Goal: Transaction & Acquisition: Obtain resource

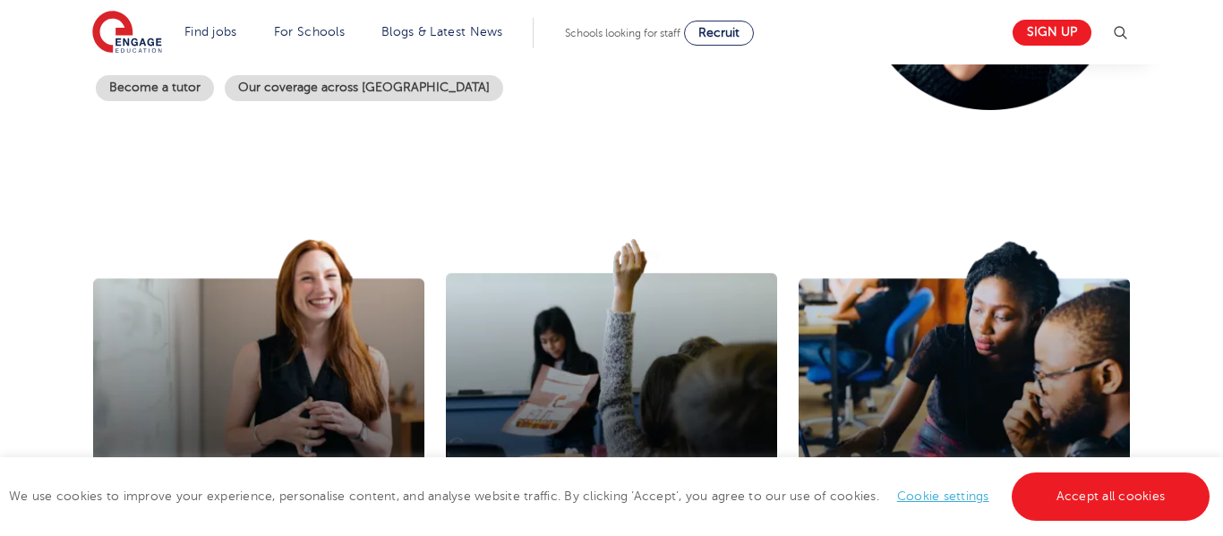
scroll to position [476, 0]
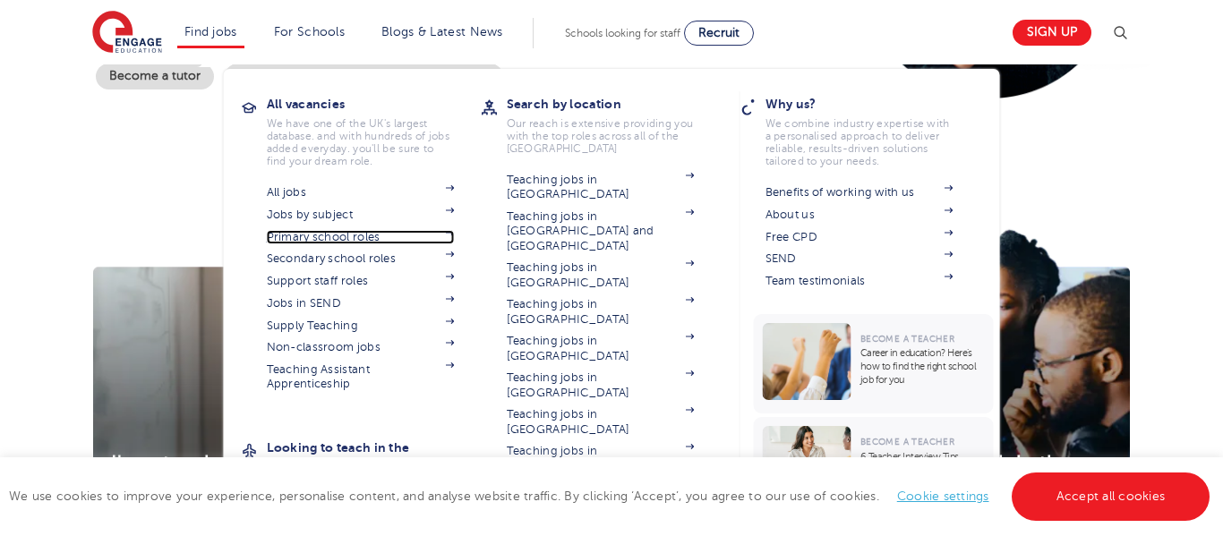
click at [343, 240] on link "Primary school roles" at bounding box center [361, 237] width 188 height 14
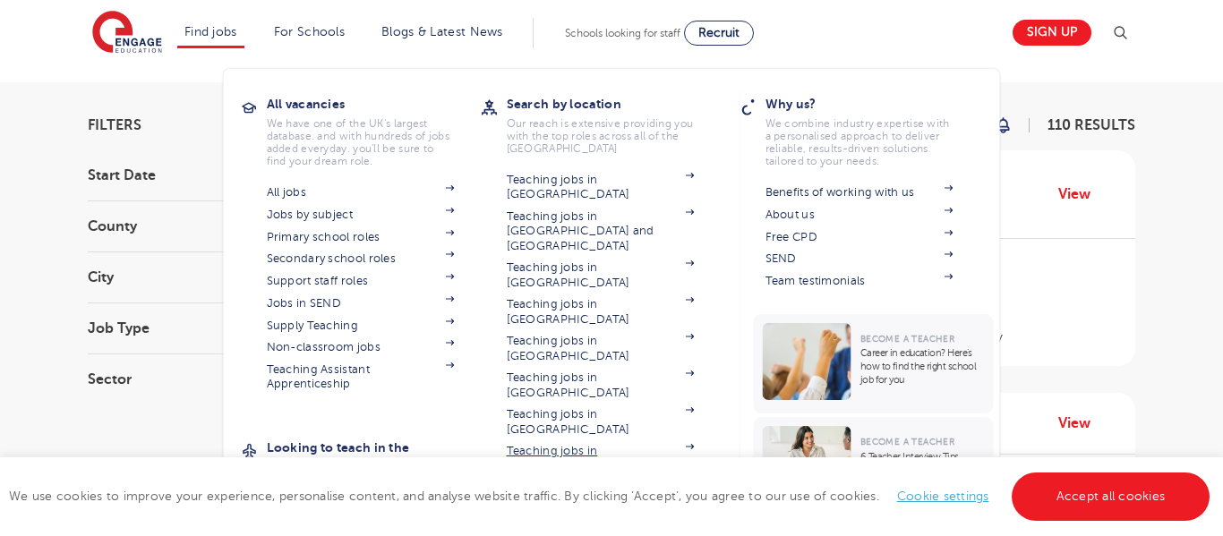
scroll to position [98, 0]
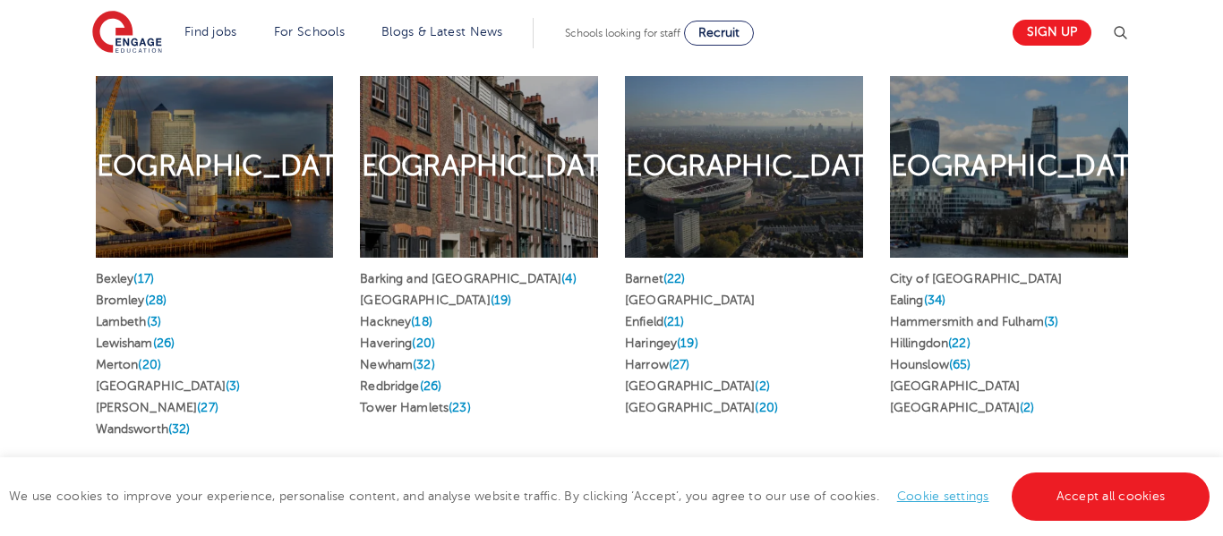
scroll to position [892, 0]
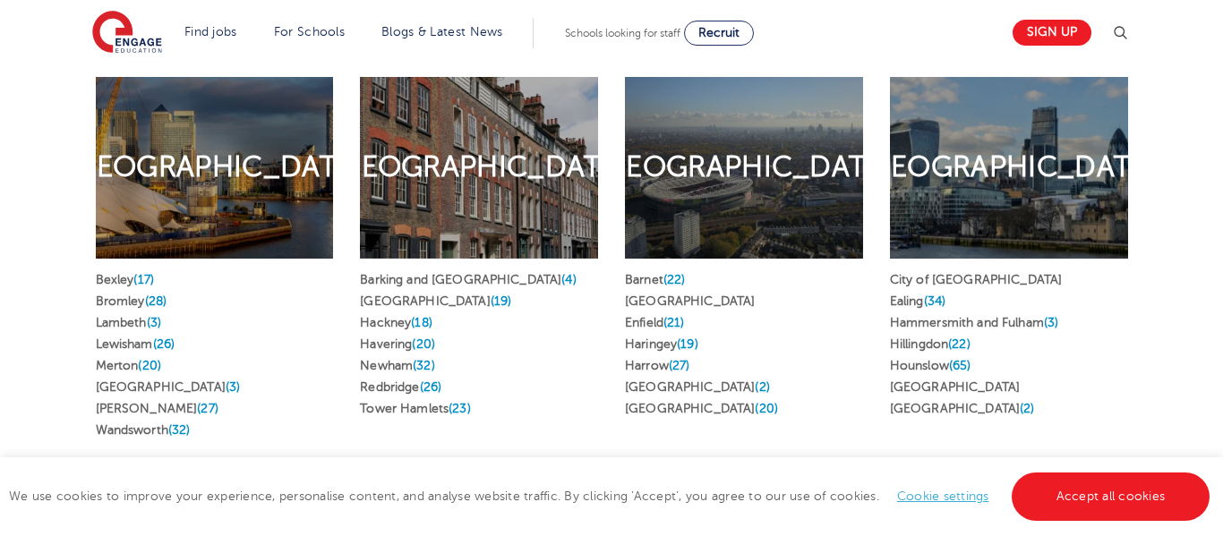
click at [515, 269] on li "Barking and Dagenham (4)" at bounding box center [479, 279] width 238 height 21
click at [561, 273] on span "(4)" at bounding box center [568, 279] width 14 height 13
click at [426, 359] on span "(32)" at bounding box center [424, 365] width 22 height 13
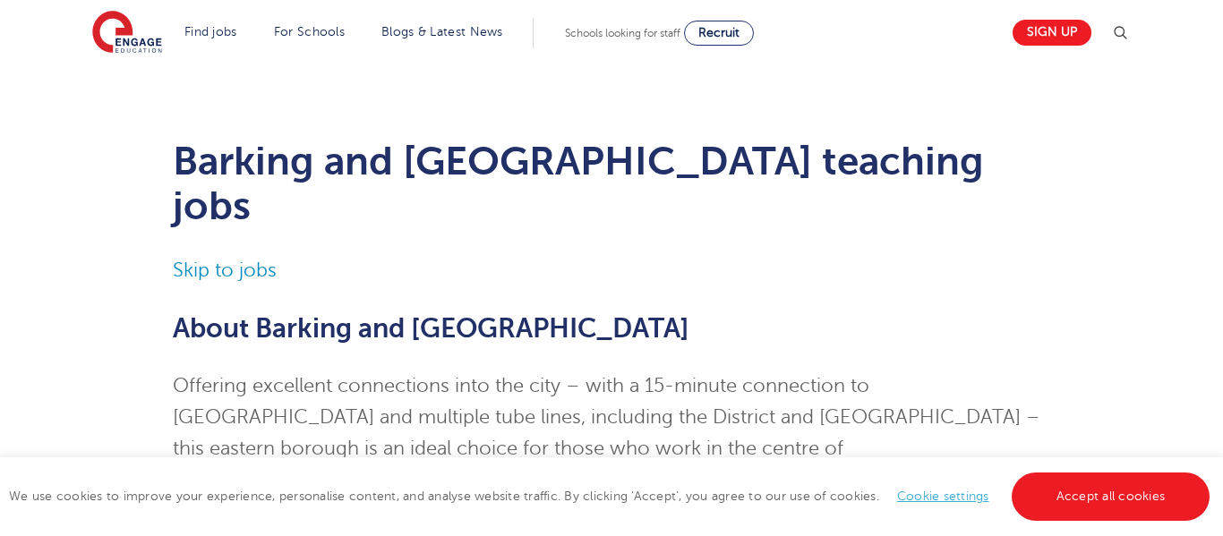
scroll to position [8, 0]
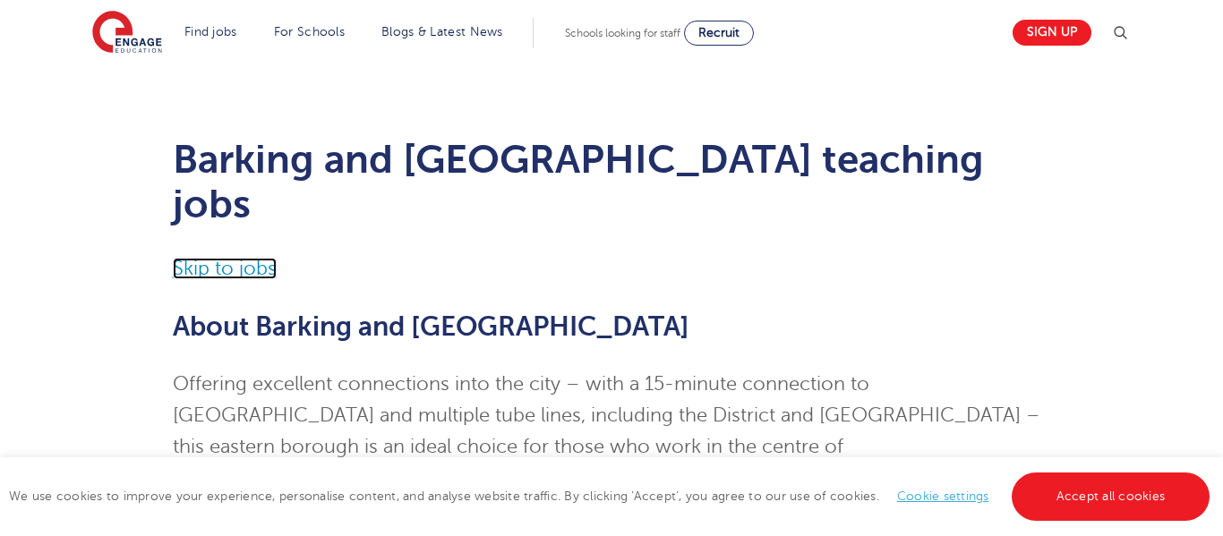
click at [224, 258] on link "Skip to jobs" at bounding box center [225, 268] width 104 height 21
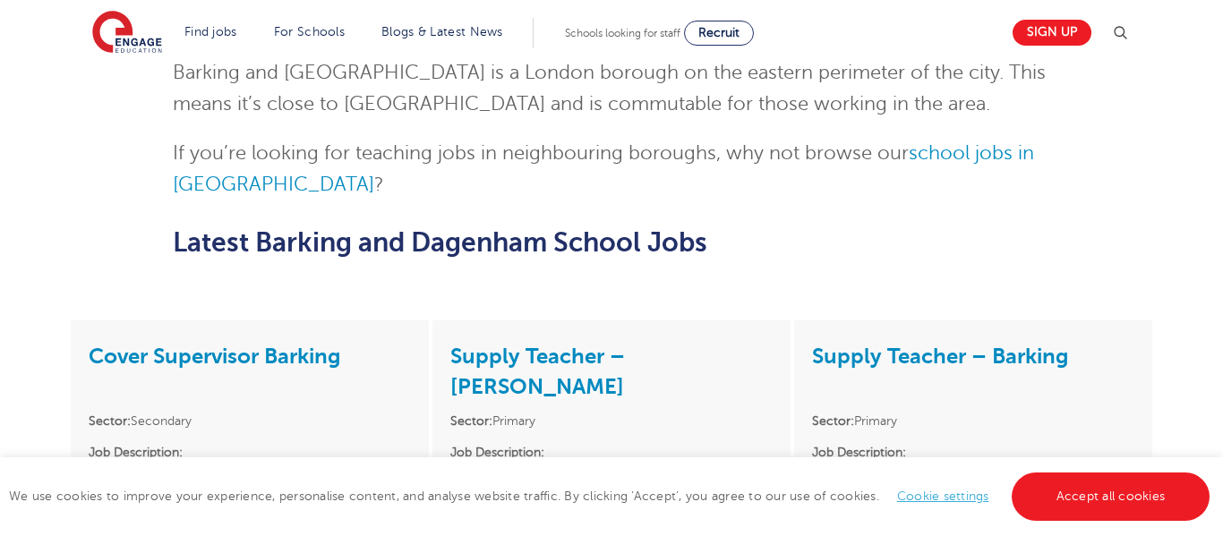
scroll to position [3641, 0]
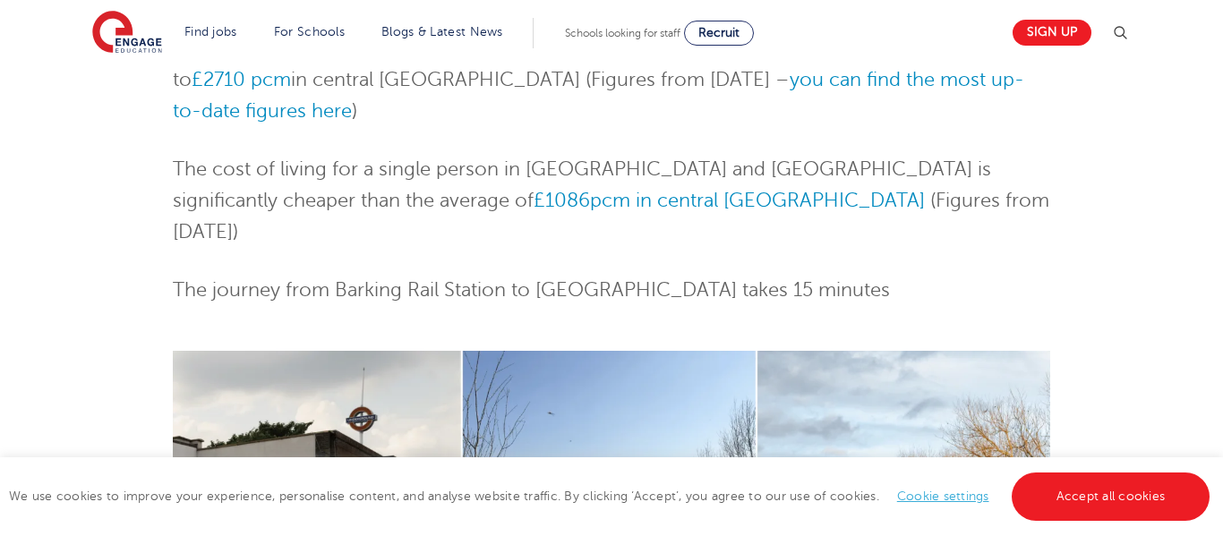
scroll to position [642, 0]
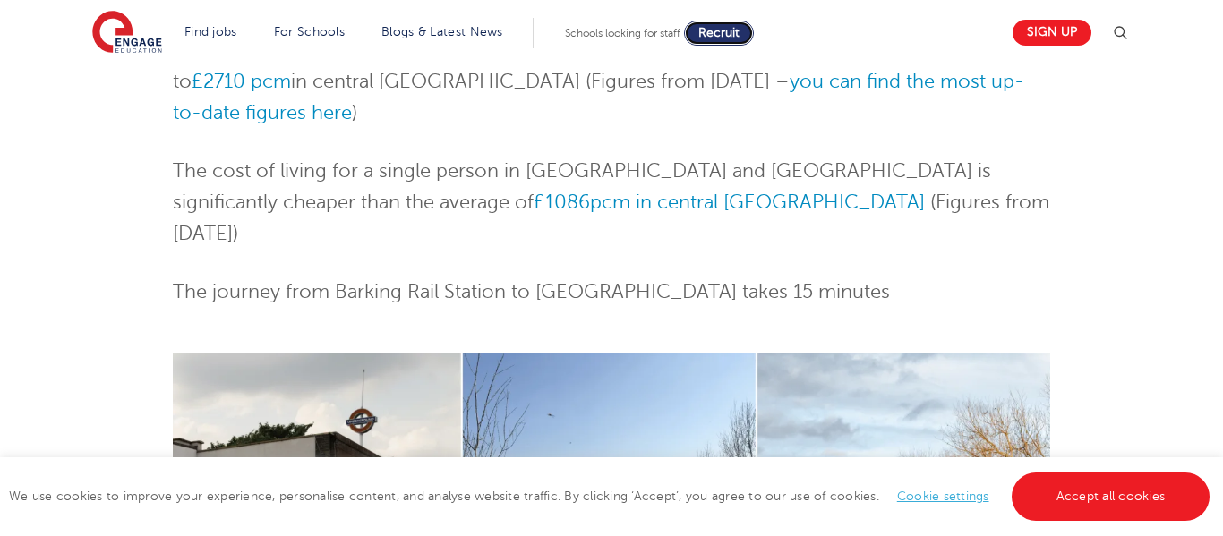
click at [694, 36] on link "Recruit" at bounding box center [719, 33] width 70 height 25
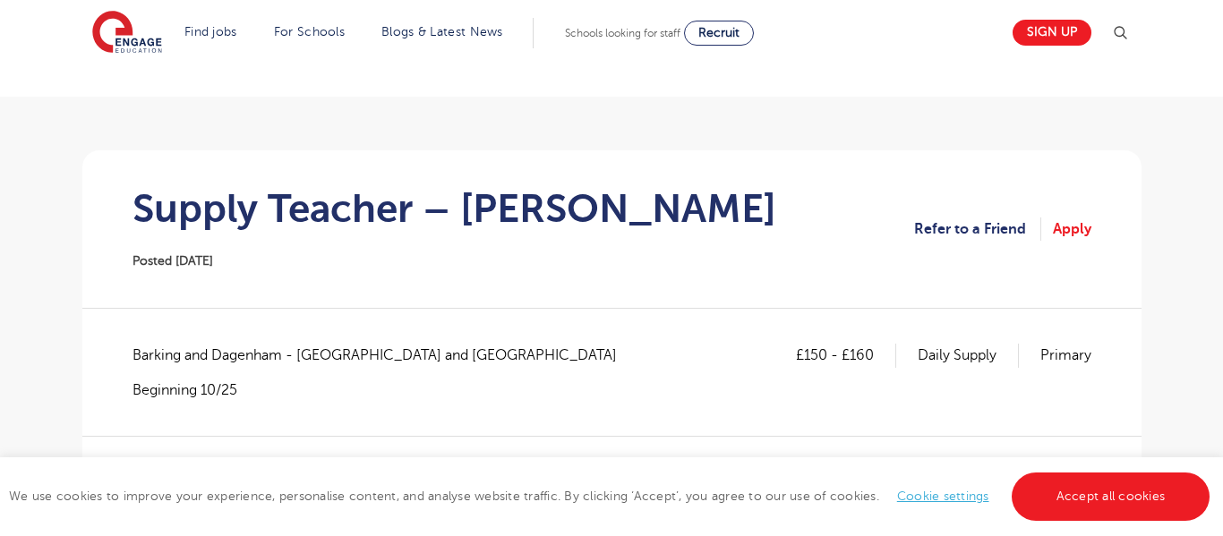
scroll to position [73, 0]
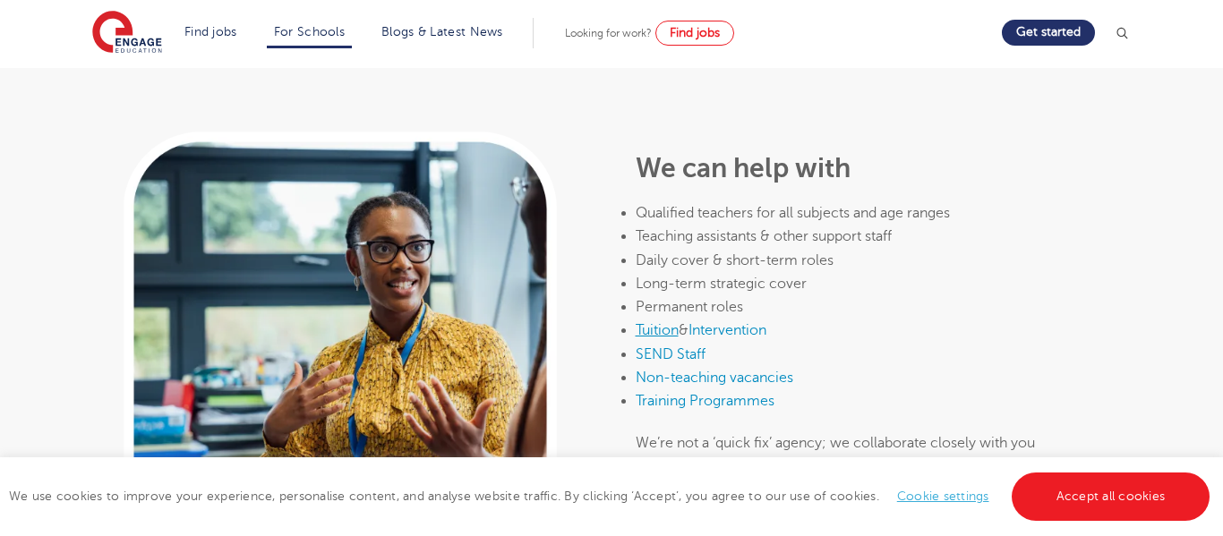
scroll to position [935, 0]
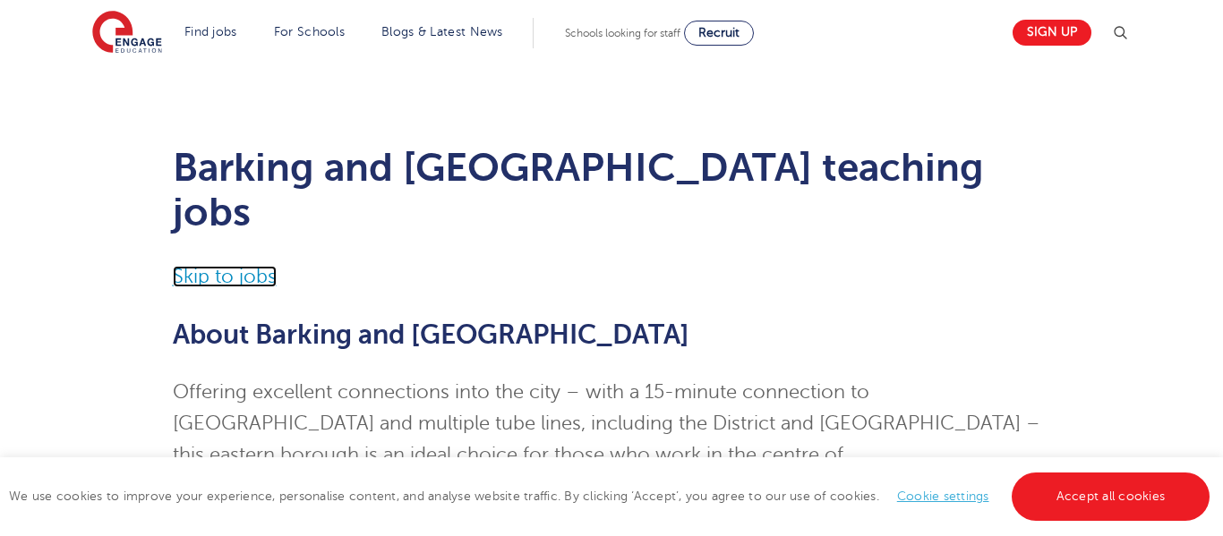
click at [221, 266] on link "Skip to jobs" at bounding box center [225, 276] width 104 height 21
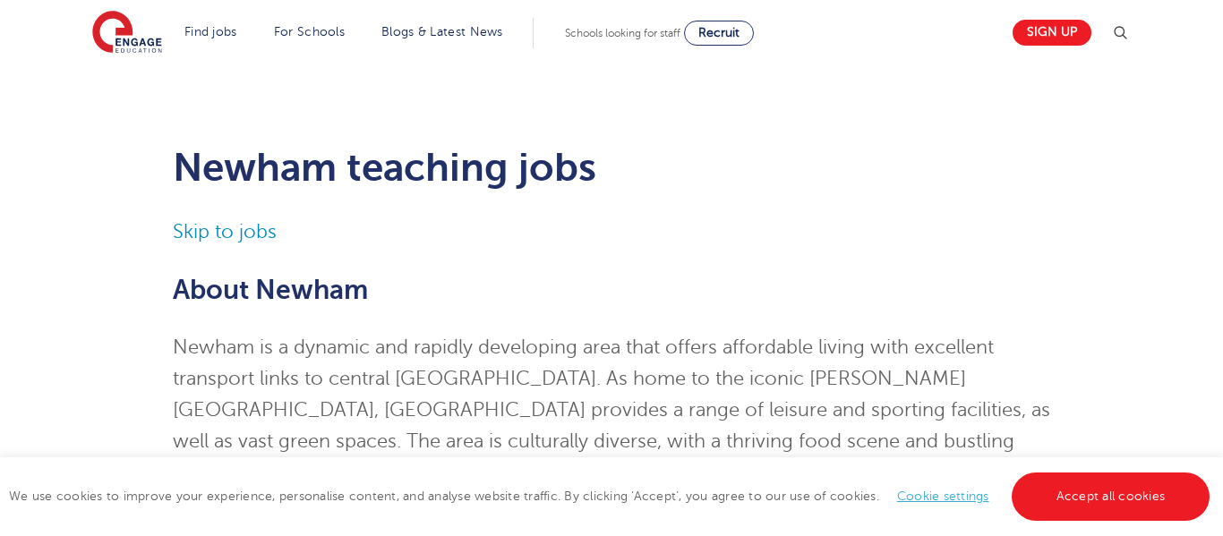
click at [232, 243] on p "Skip to jobs" at bounding box center [612, 232] width 878 height 31
click at [232, 235] on link "Skip to jobs" at bounding box center [225, 231] width 104 height 21
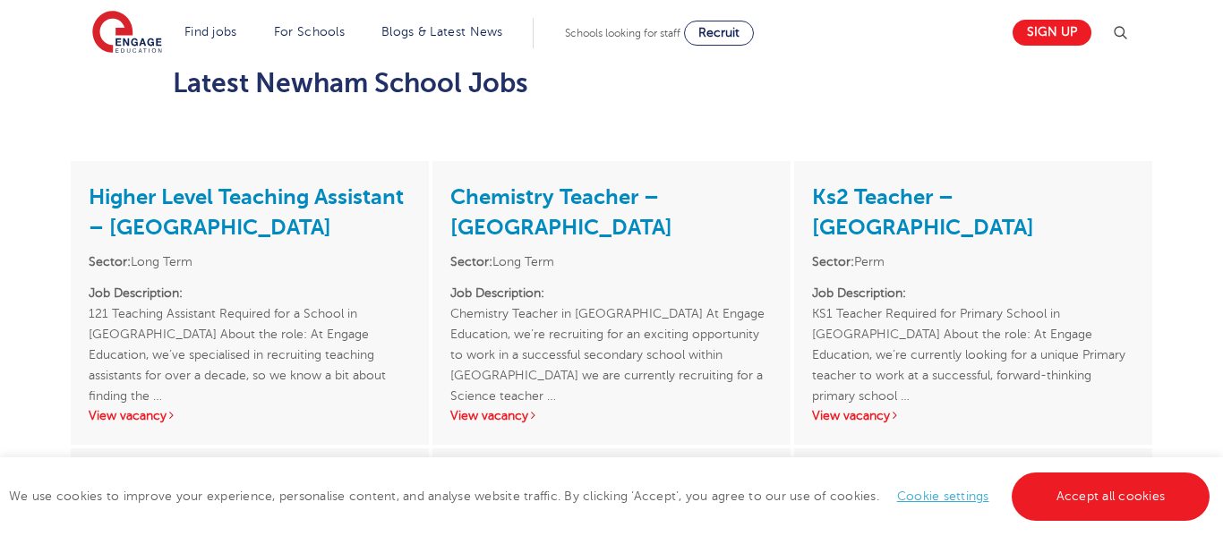
scroll to position [2267, 0]
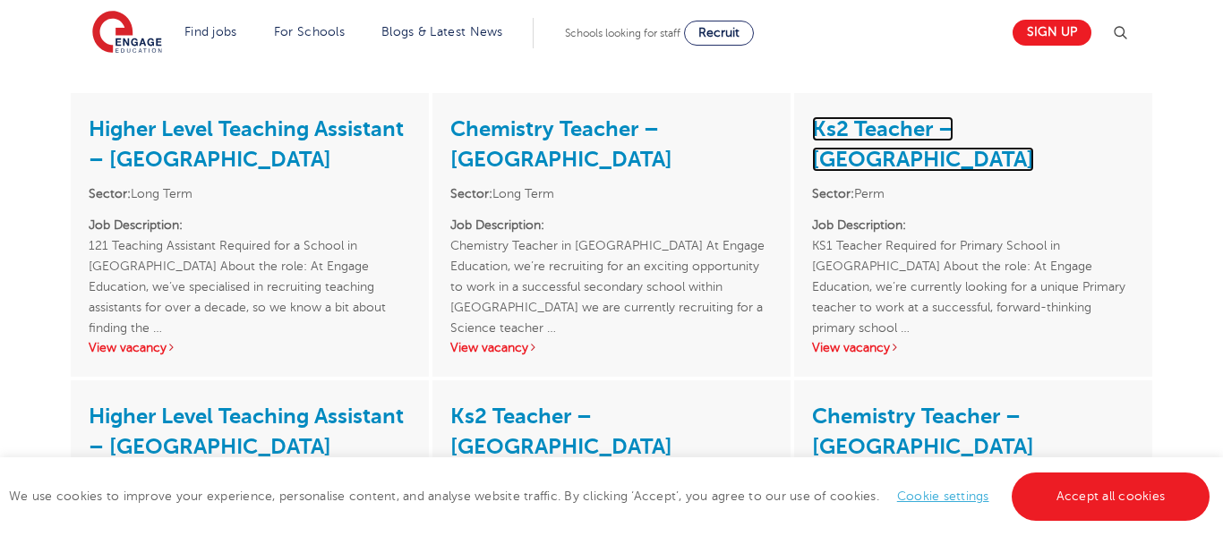
click at [883, 133] on link "Ks2 Teacher – Newham" at bounding box center [923, 143] width 222 height 55
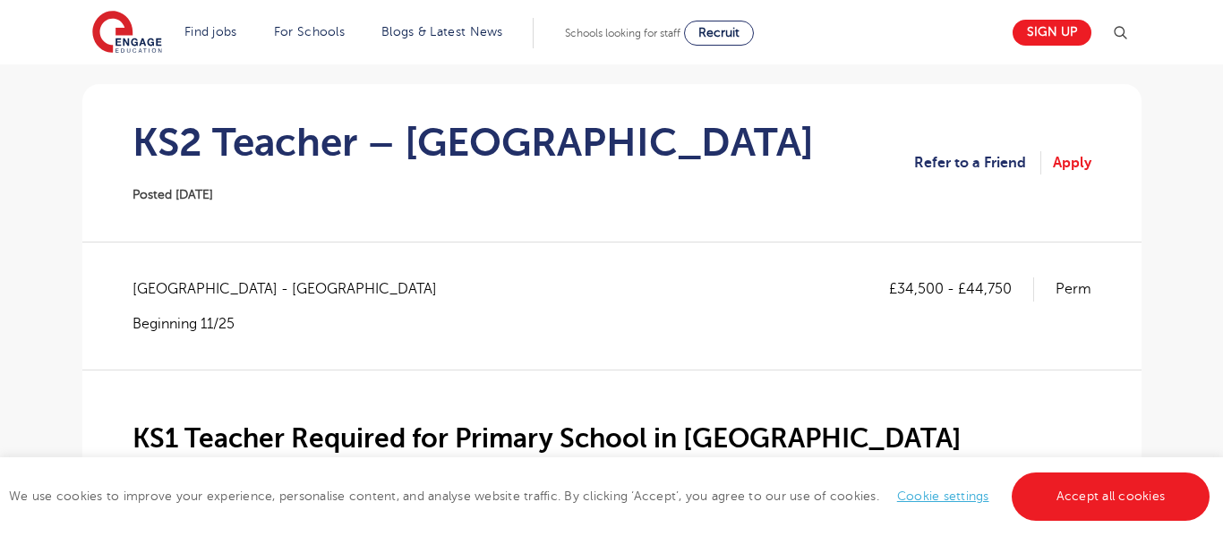
scroll to position [150, 0]
